Goal: Information Seeking & Learning: Learn about a topic

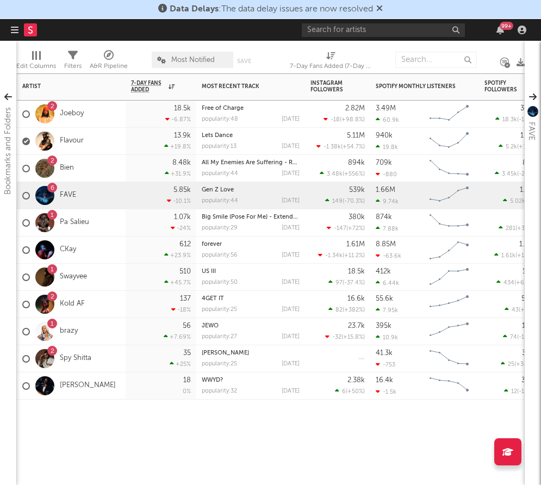
click at [74, 135] on div "Flavour" at bounding box center [52, 142] width 61 height 32
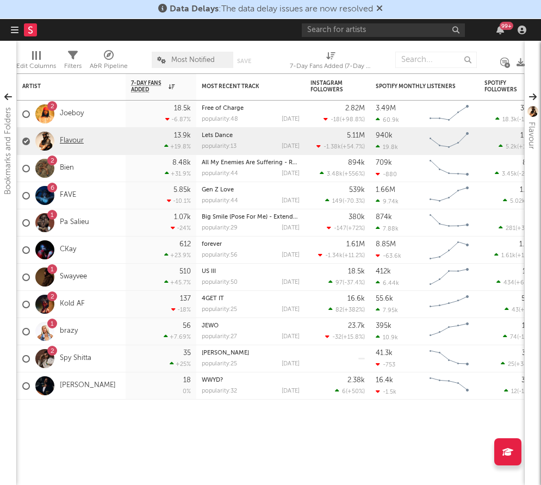
click at [72, 140] on link "Flavour" at bounding box center [72, 140] width 24 height 9
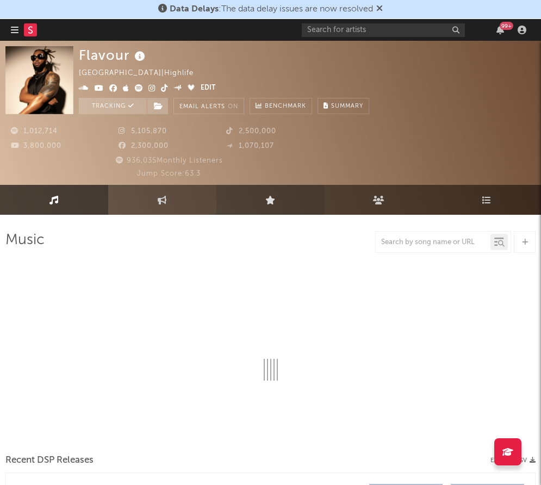
select select "6m"
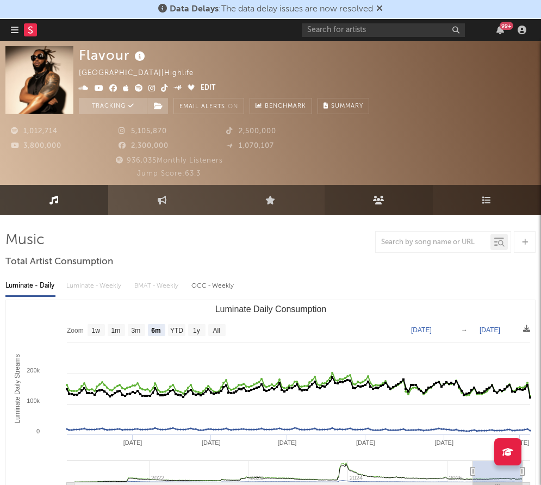
click at [376, 199] on icon at bounding box center [378, 200] width 11 height 9
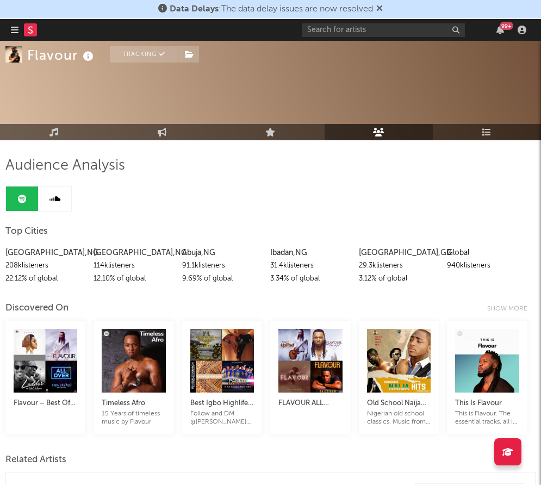
scroll to position [79, 0]
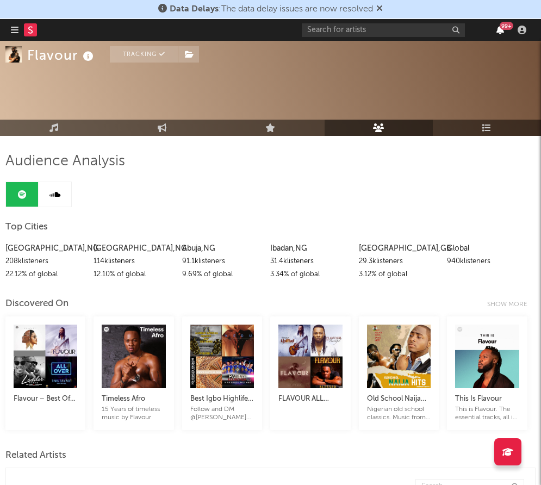
click at [500, 30] on icon "button" at bounding box center [500, 30] width 8 height 9
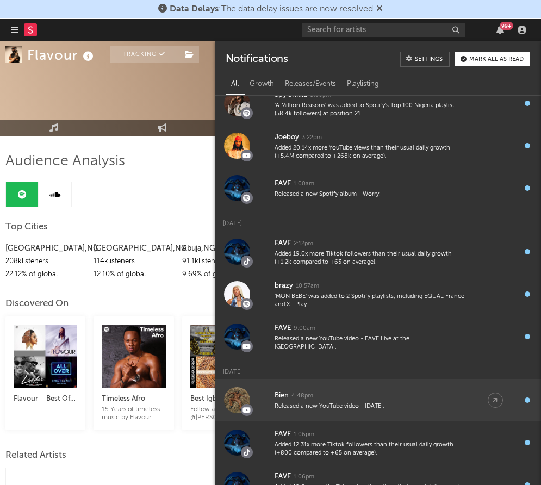
scroll to position [281, 0]
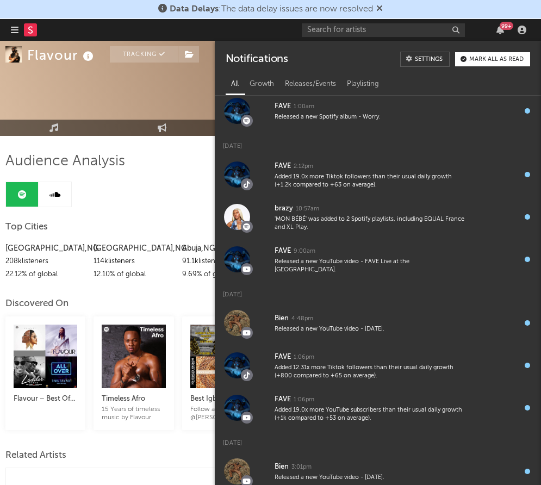
click at [180, 254] on div "[GEOGRAPHIC_DATA] , NG 208k listeners 22.12 % of global [GEOGRAPHIC_DATA] , [GE…" at bounding box center [270, 258] width 530 height 45
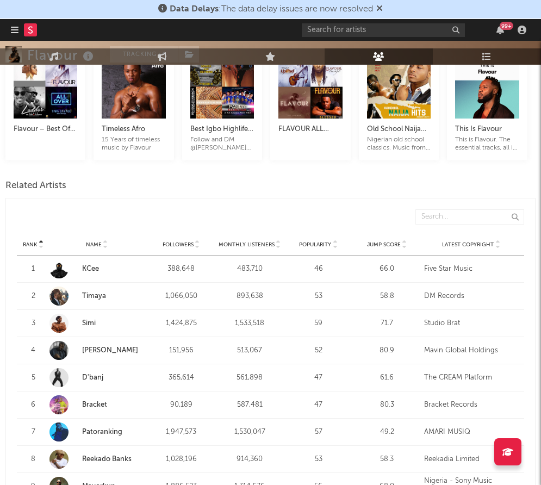
scroll to position [0, 0]
